Goal: Navigation & Orientation: Find specific page/section

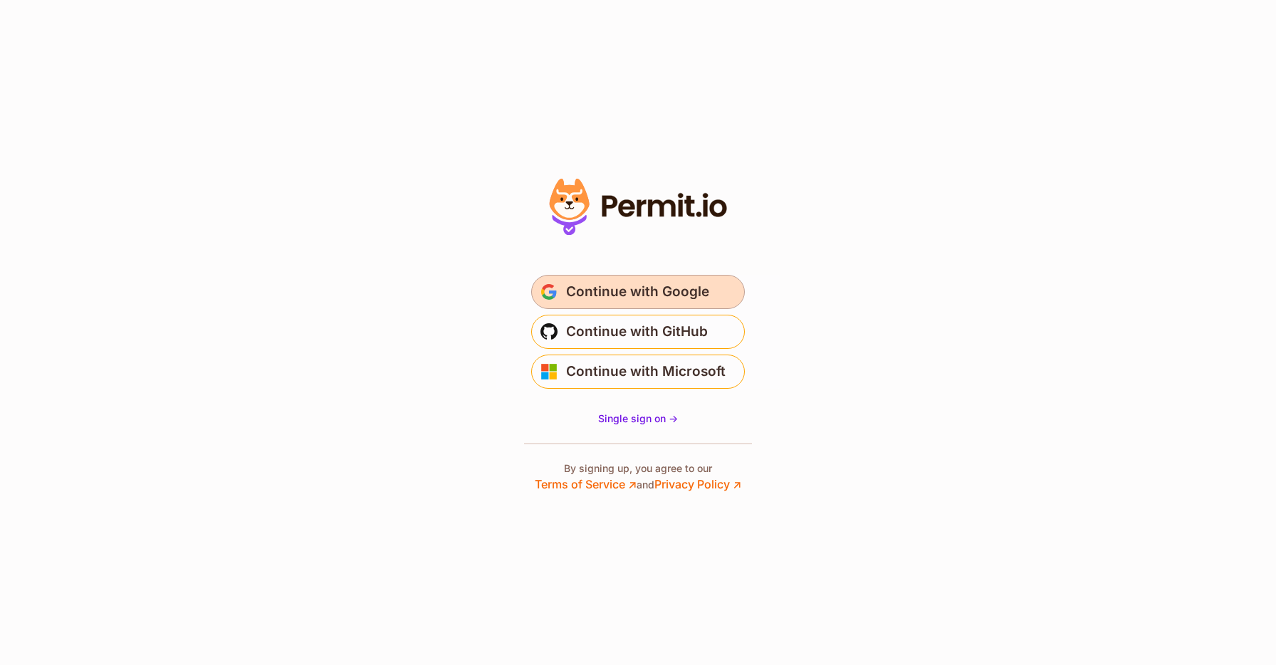
click at [694, 282] on span "Continue with Google" at bounding box center [637, 292] width 143 height 23
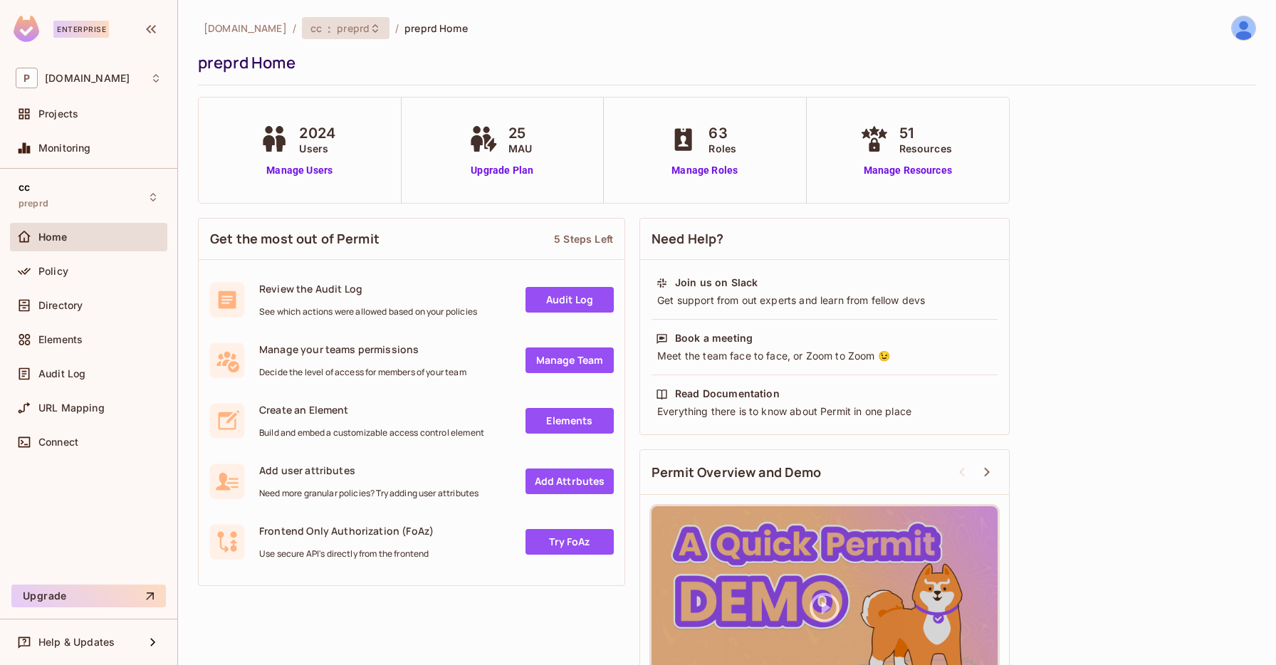
click at [370, 24] on icon at bounding box center [375, 28] width 11 height 11
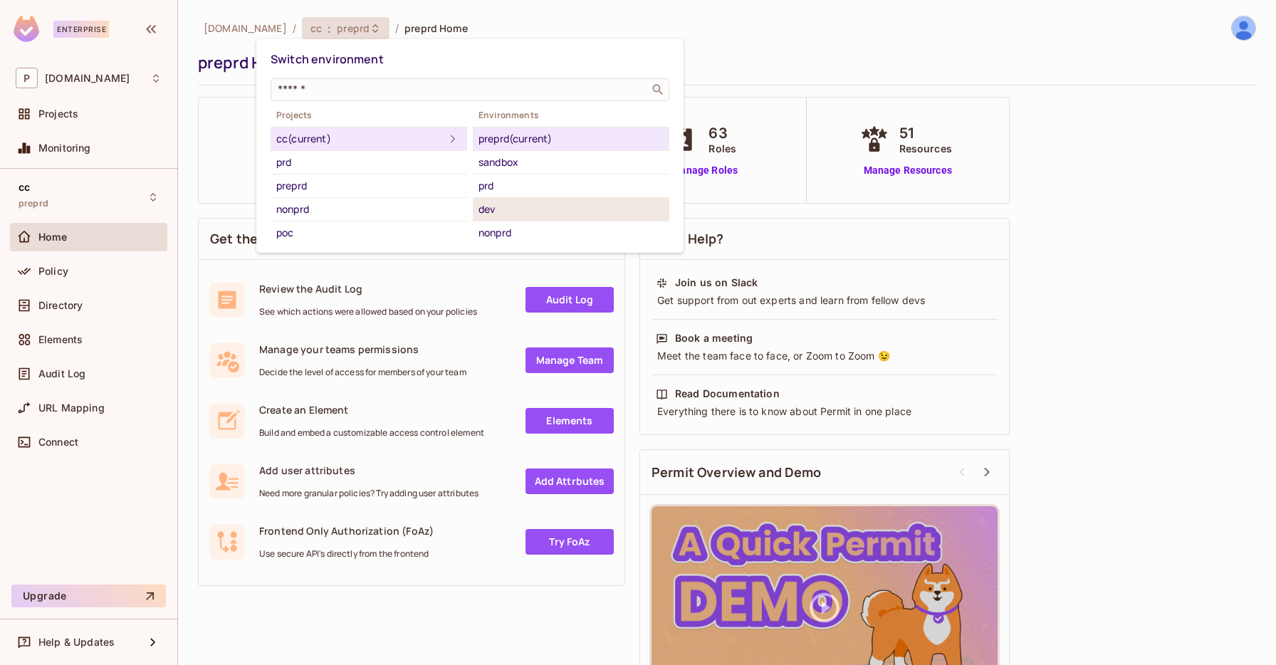
click at [516, 212] on div "dev" at bounding box center [571, 209] width 185 height 17
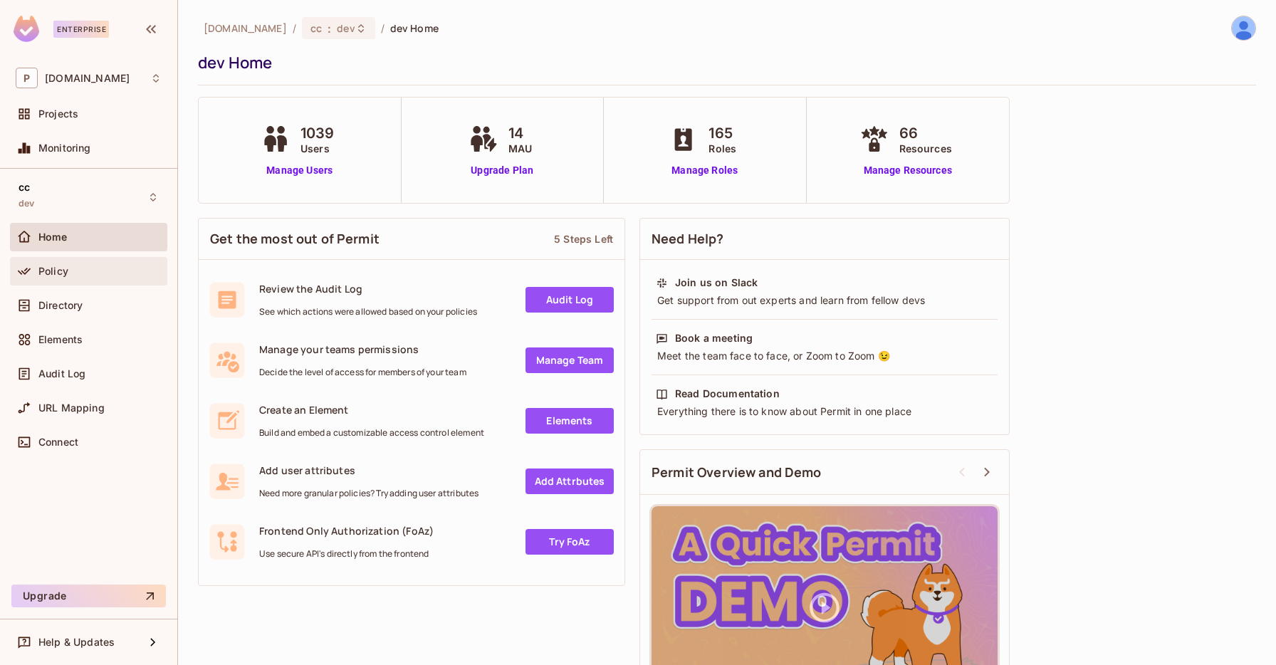
click at [88, 275] on div "Policy" at bounding box center [99, 271] width 123 height 11
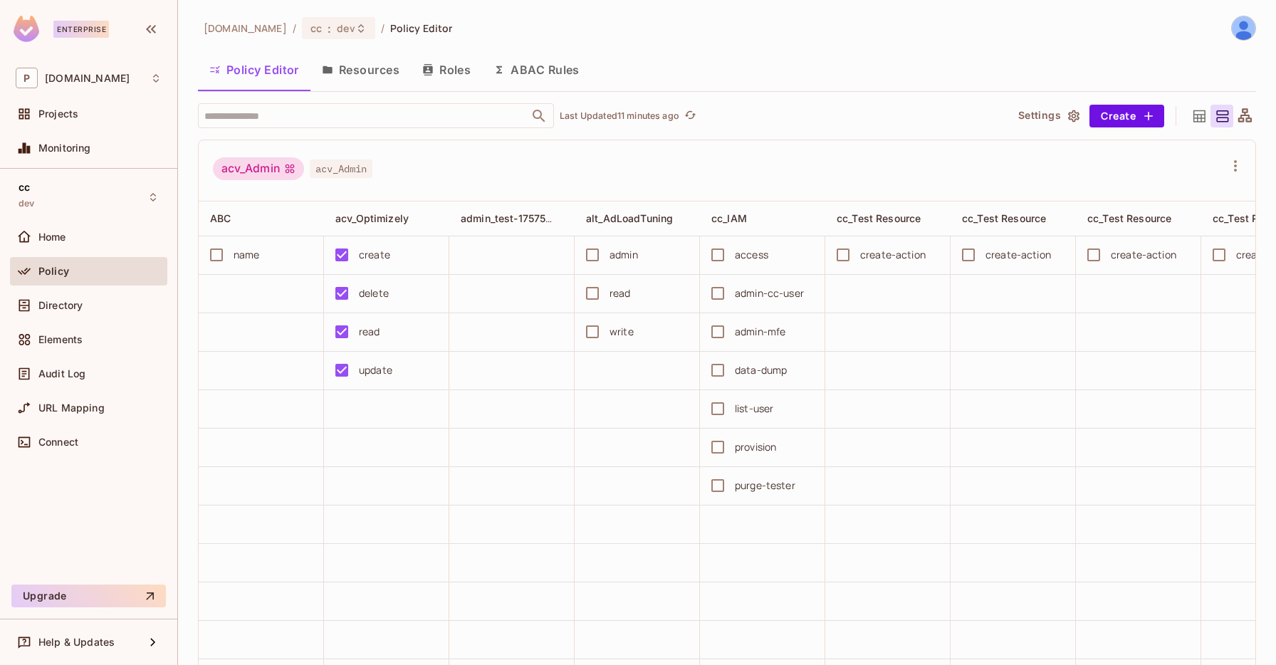
click at [202, 33] on div "pluto.tv / cc : dev / Policy Editor" at bounding box center [325, 28] width 255 height 25
click at [224, 33] on span "pluto.tv" at bounding box center [245, 28] width 83 height 14
click at [133, 73] on div "P pluto.tv" at bounding box center [89, 78] width 146 height 21
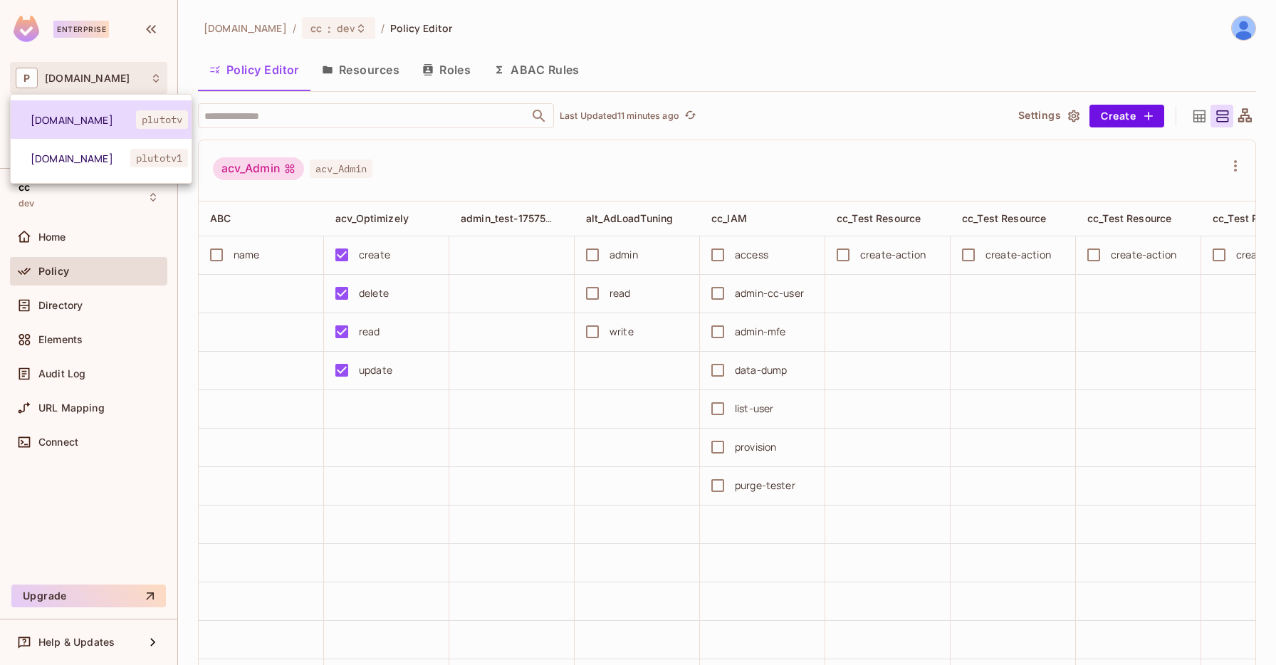
click at [133, 120] on span "pluto.tv" at bounding box center [83, 120] width 105 height 14
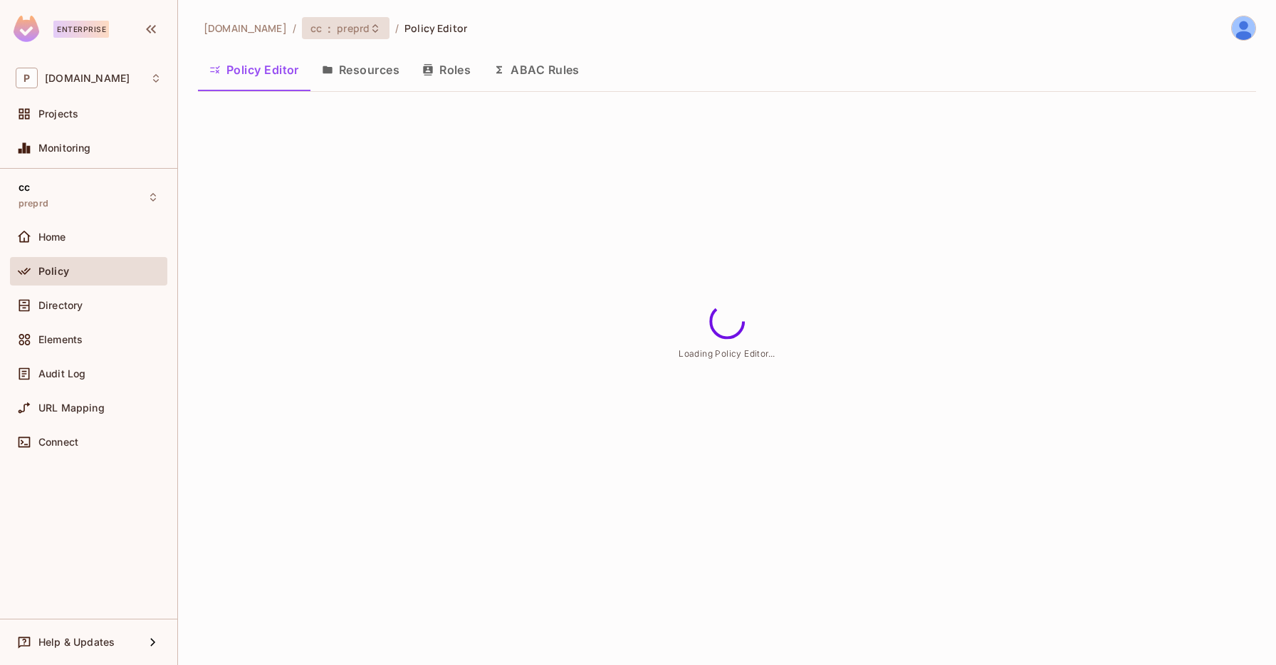
click at [311, 26] on div "cc : preprd" at bounding box center [337, 28] width 53 height 14
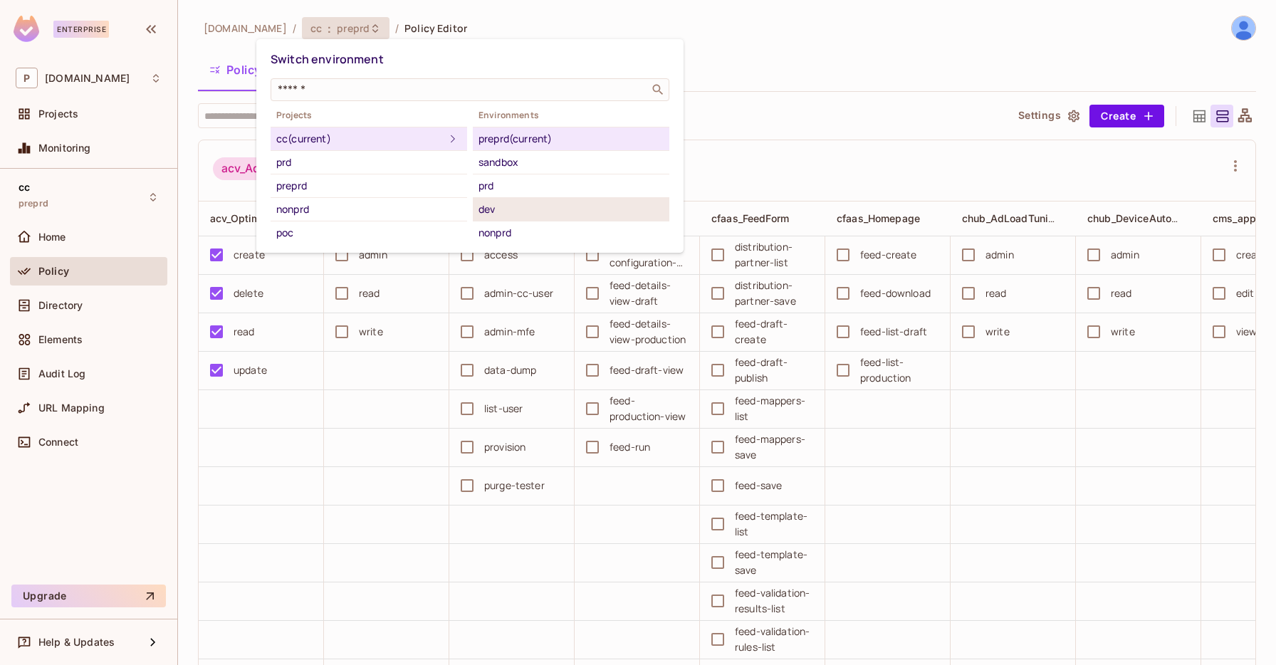
click at [491, 205] on div "dev" at bounding box center [571, 209] width 185 height 17
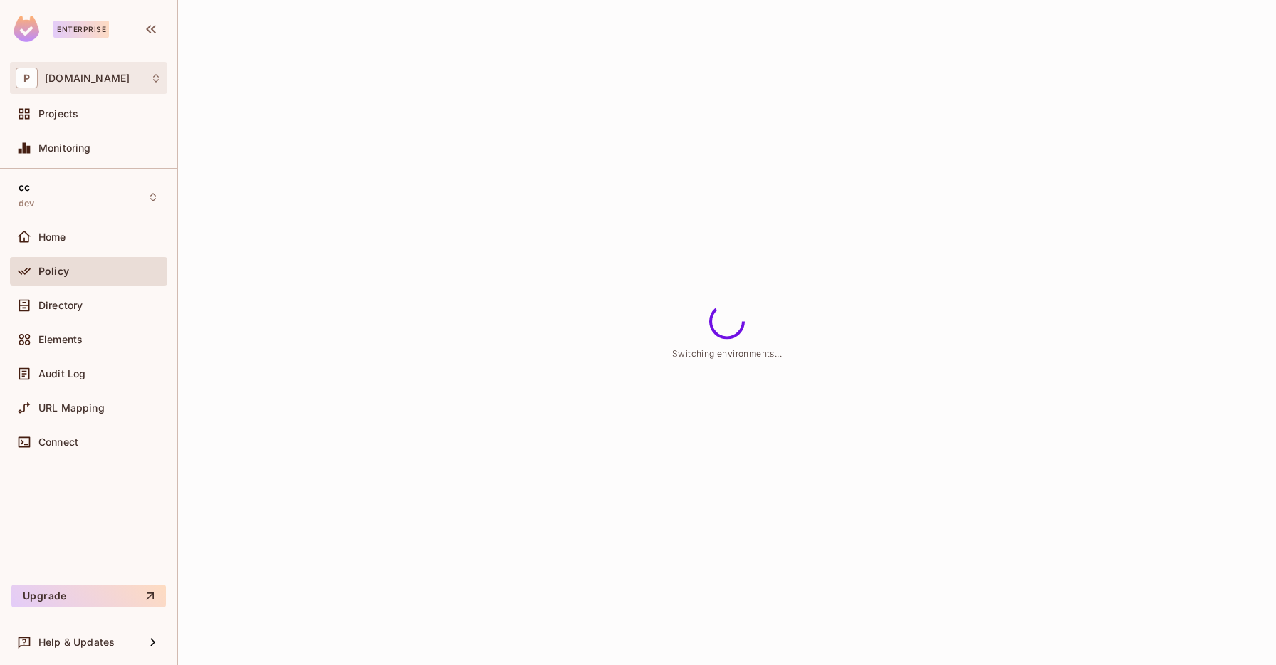
click at [150, 73] on icon at bounding box center [155, 78] width 11 height 11
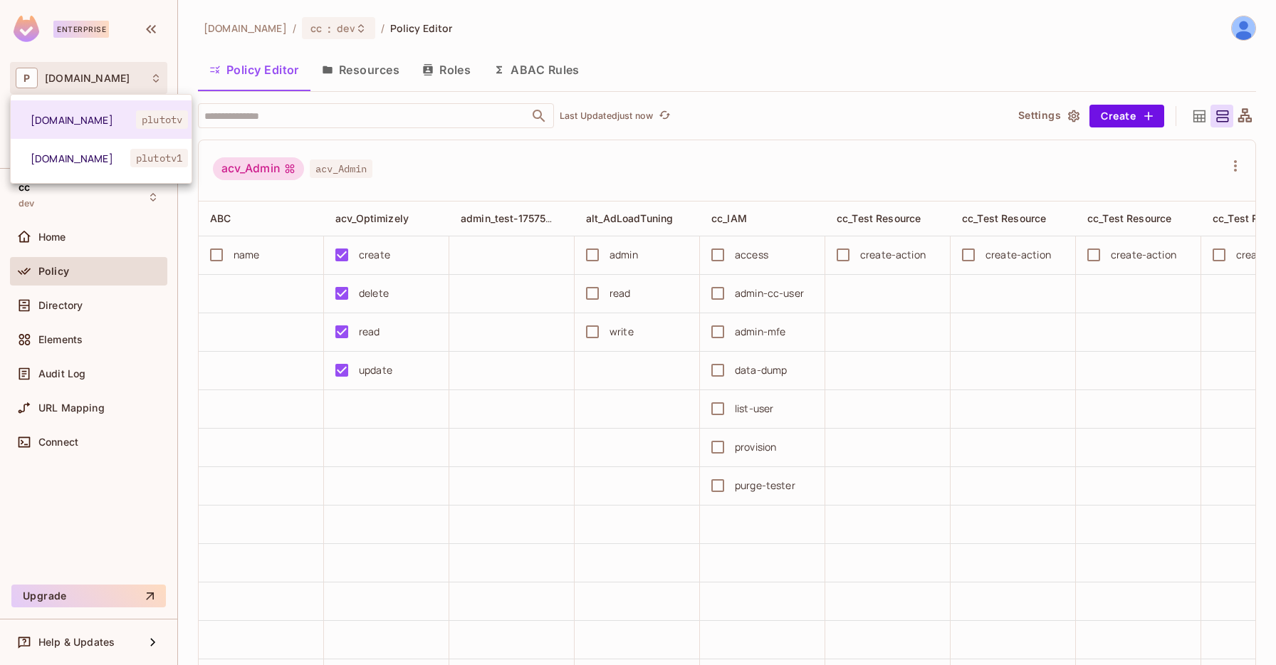
click at [150, 73] on div at bounding box center [638, 332] width 1276 height 665
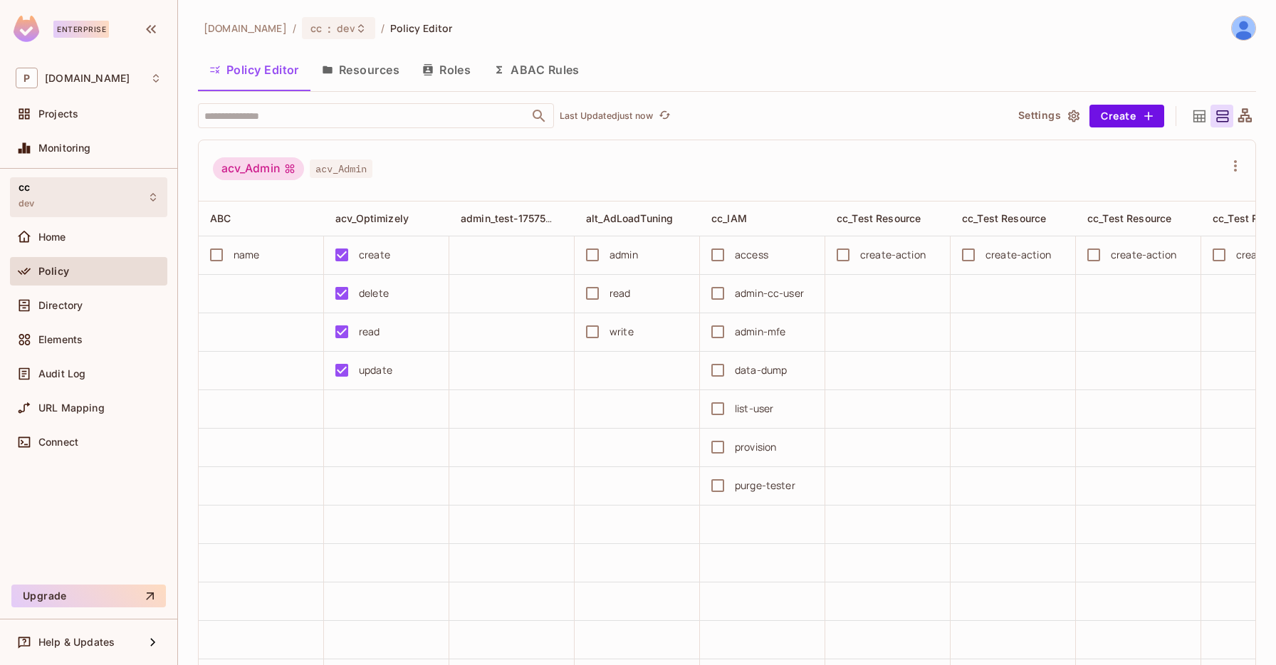
click at [80, 203] on div "cc dev" at bounding box center [88, 196] width 157 height 39
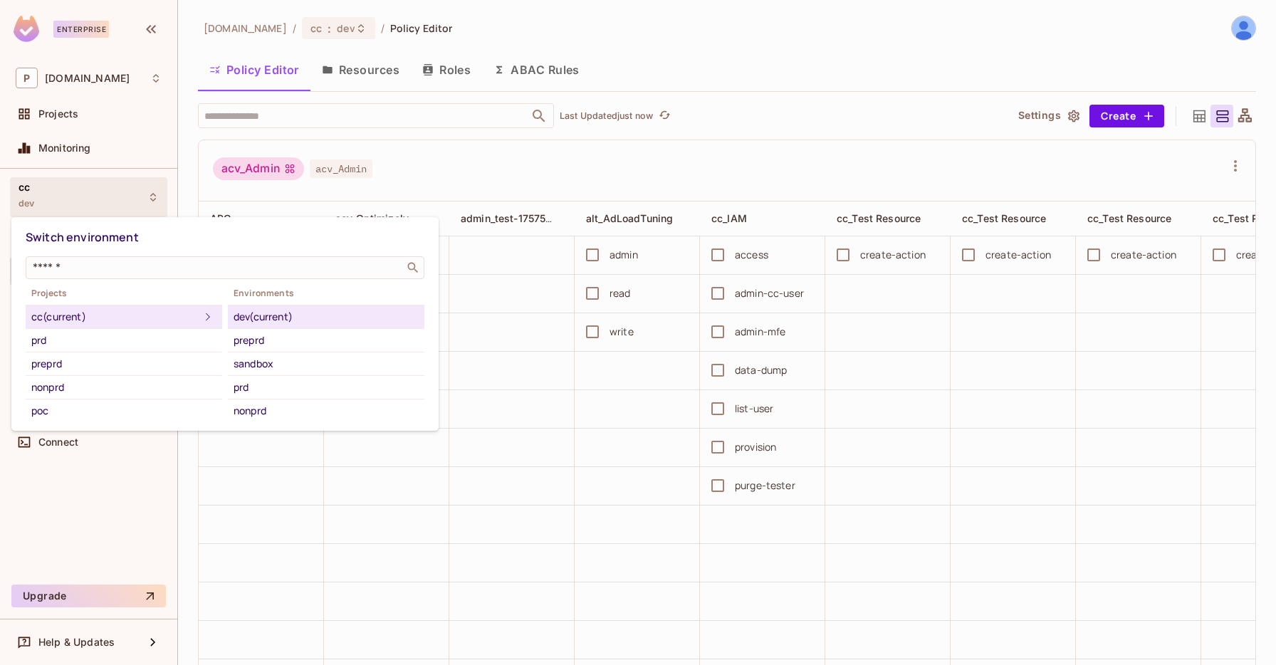
click at [152, 188] on div at bounding box center [638, 332] width 1276 height 665
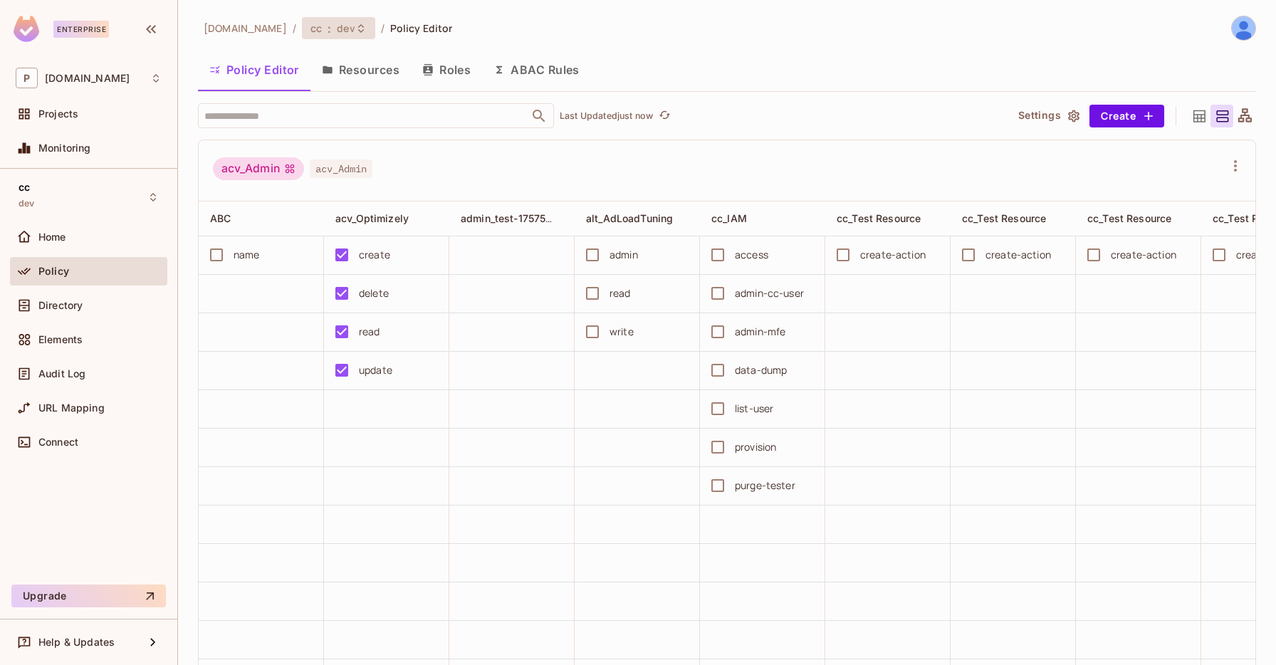
click at [308, 31] on div "cc : dev" at bounding box center [338, 28] width 73 height 22
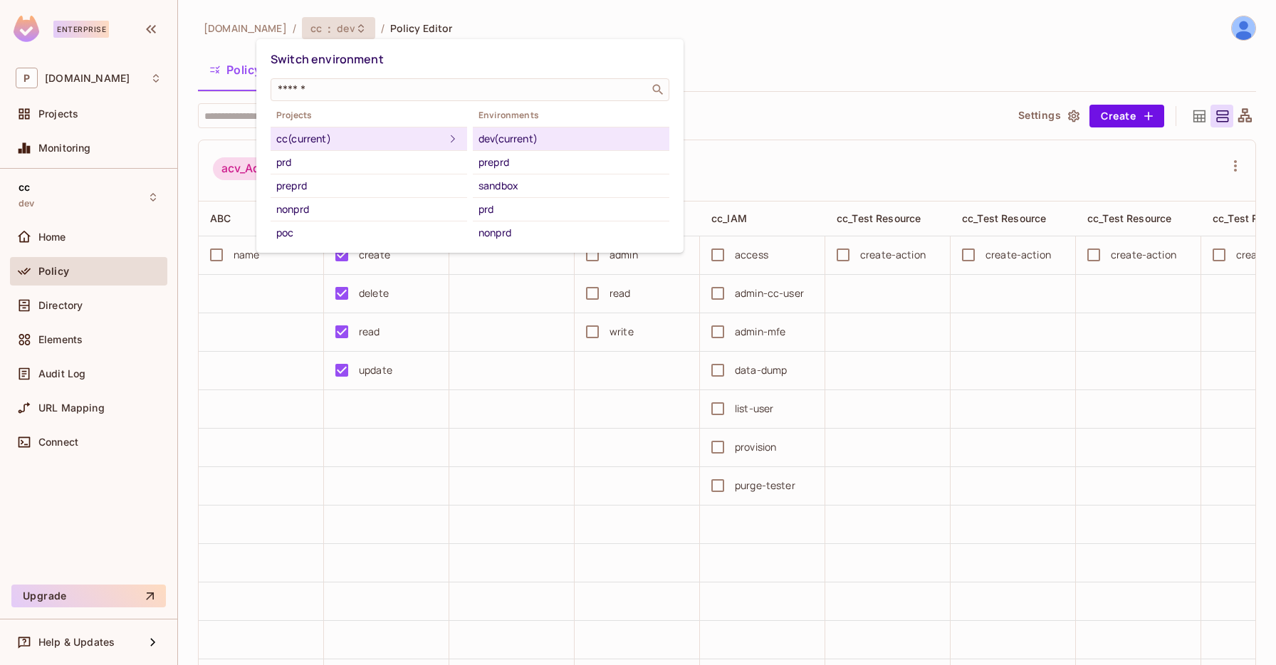
click at [227, 36] on div at bounding box center [638, 332] width 1276 height 665
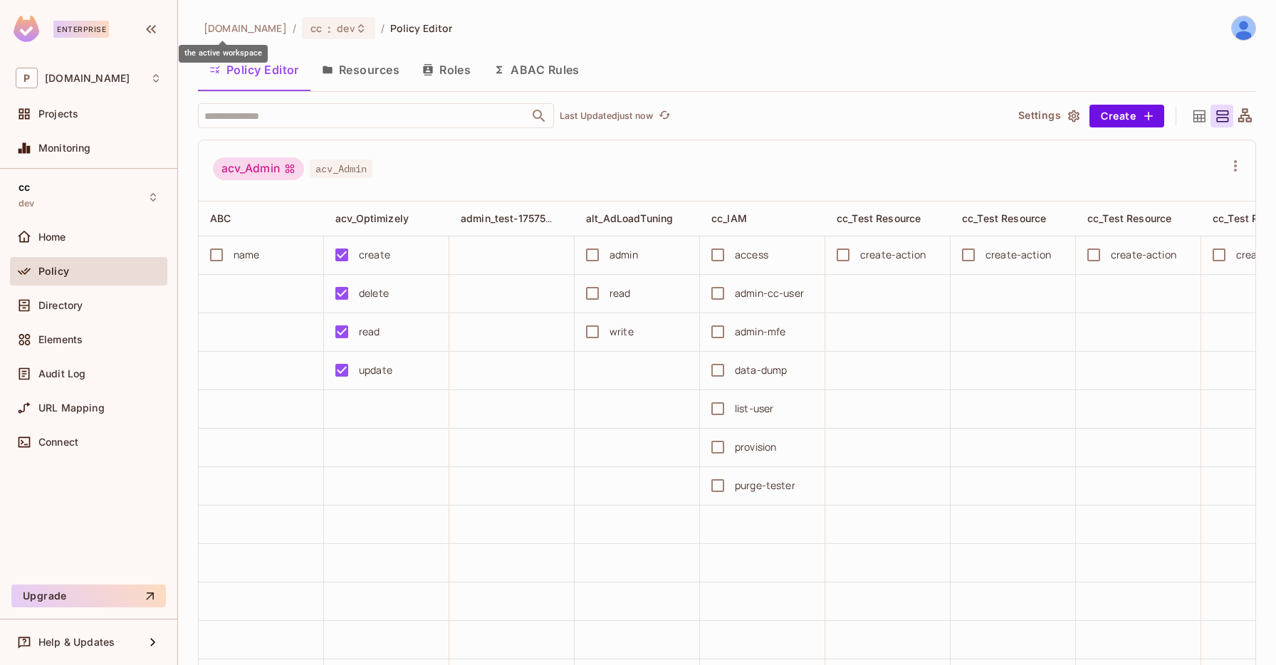
click at [215, 21] on span "pluto.tv" at bounding box center [245, 28] width 83 height 14
click at [100, 66] on div "P pluto.tv" at bounding box center [88, 78] width 157 height 32
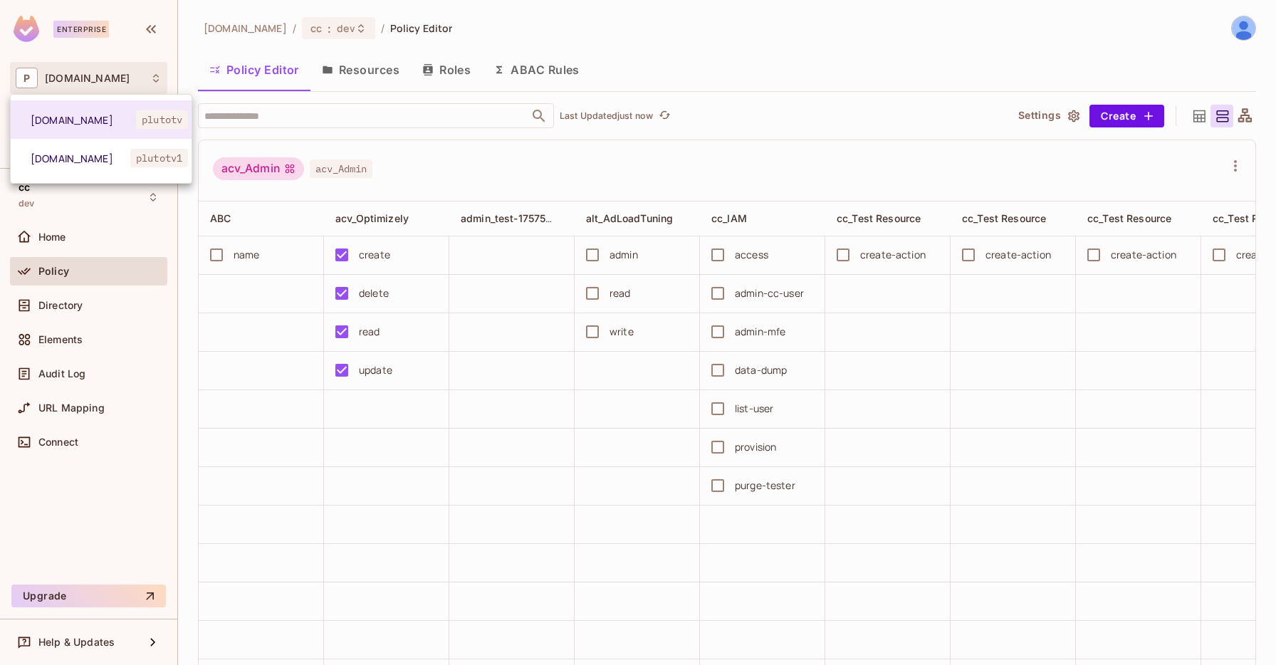
click at [99, 66] on div at bounding box center [638, 332] width 1276 height 665
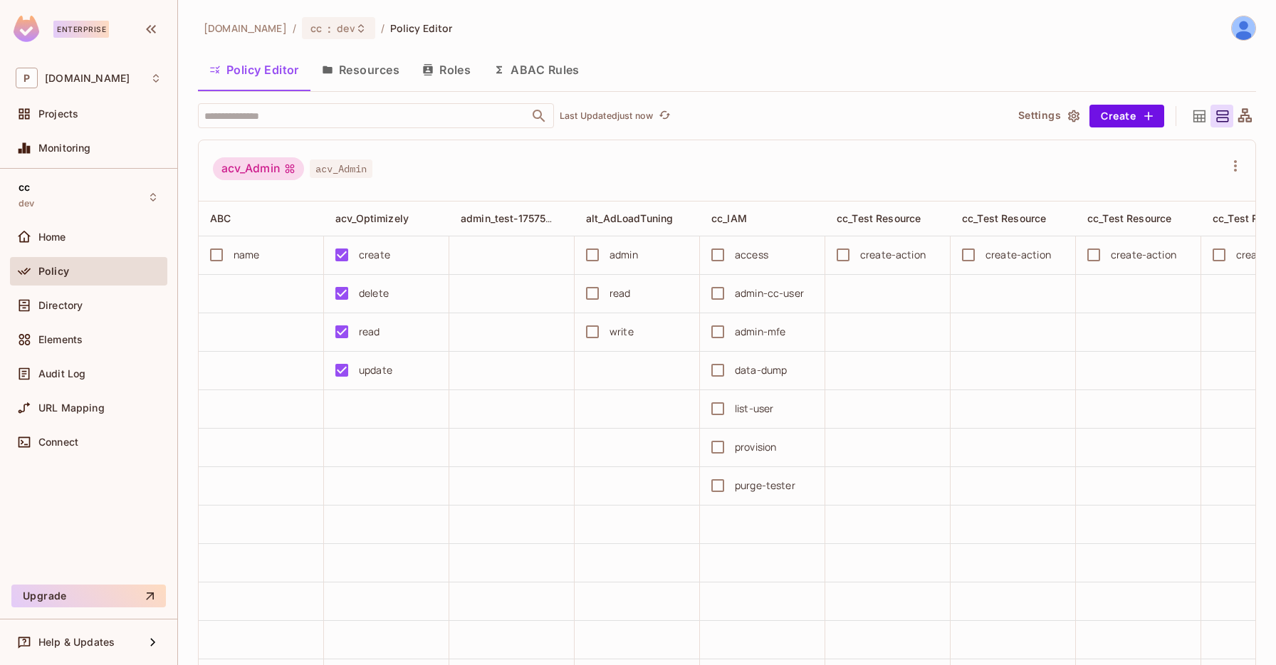
click at [99, 66] on div "P pluto.tv" at bounding box center [88, 78] width 157 height 32
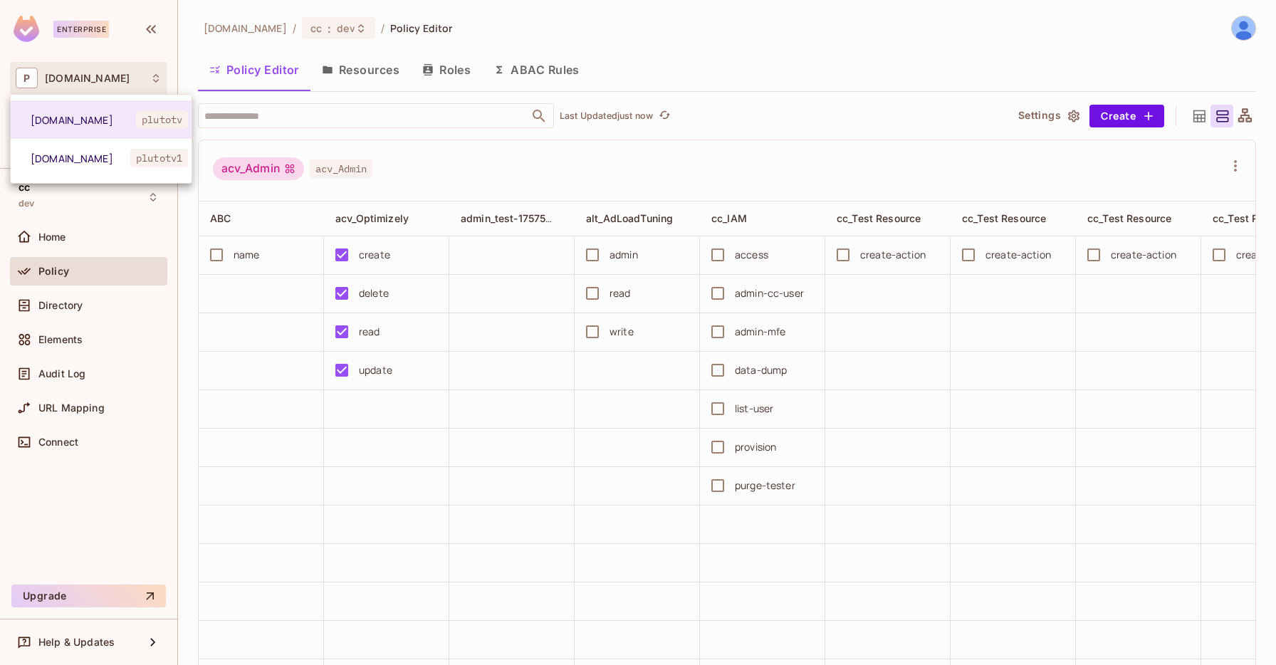
click at [99, 66] on div at bounding box center [638, 332] width 1276 height 665
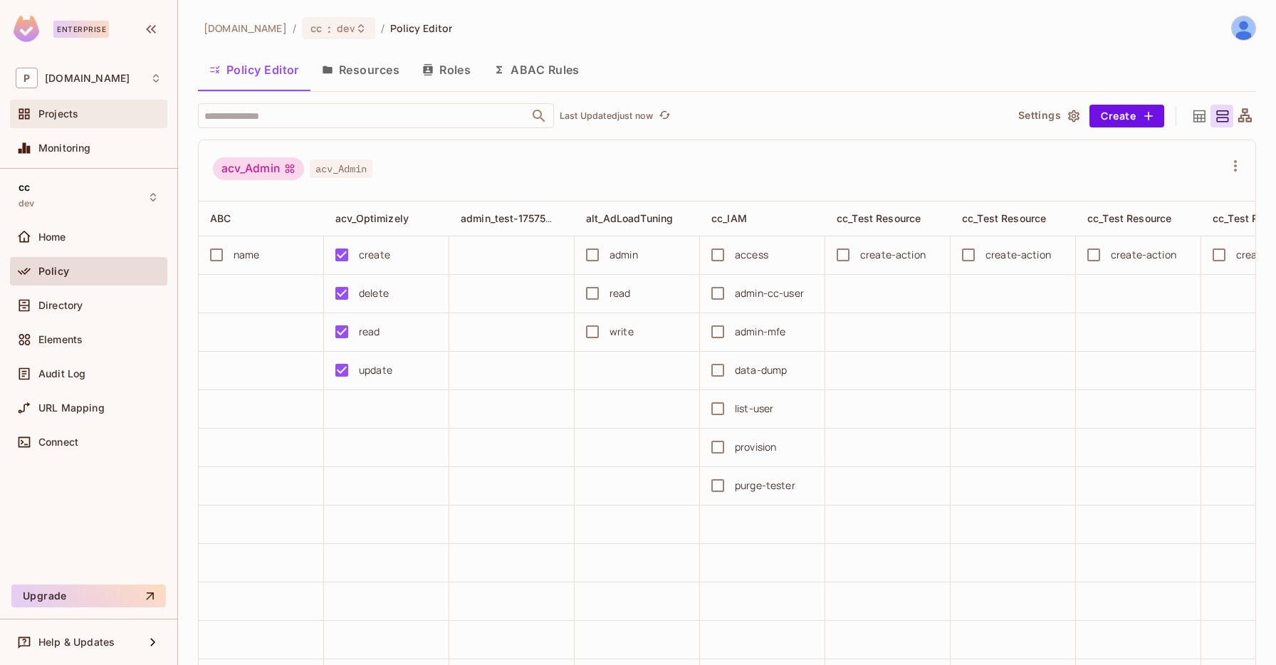
click at [50, 127] on div "Projects" at bounding box center [88, 114] width 157 height 28
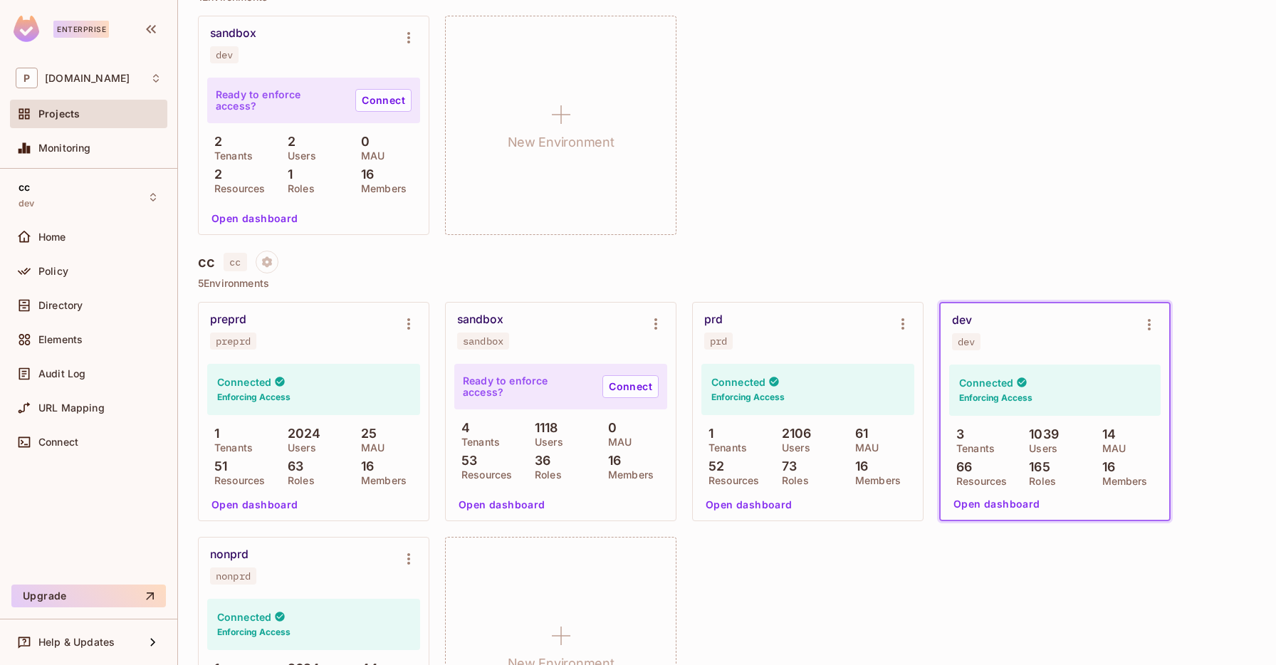
scroll to position [1143, 0]
